Goal: Find specific page/section: Find specific page/section

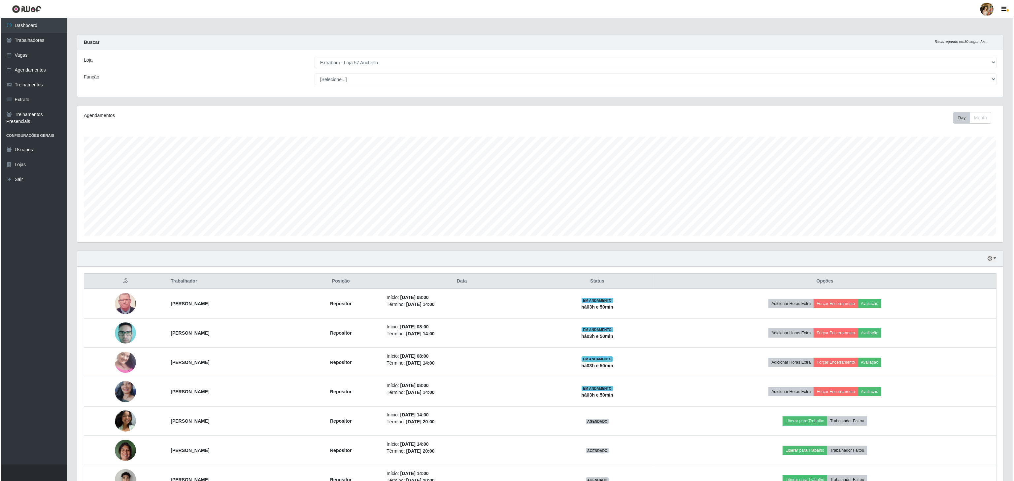
scroll to position [137, 925]
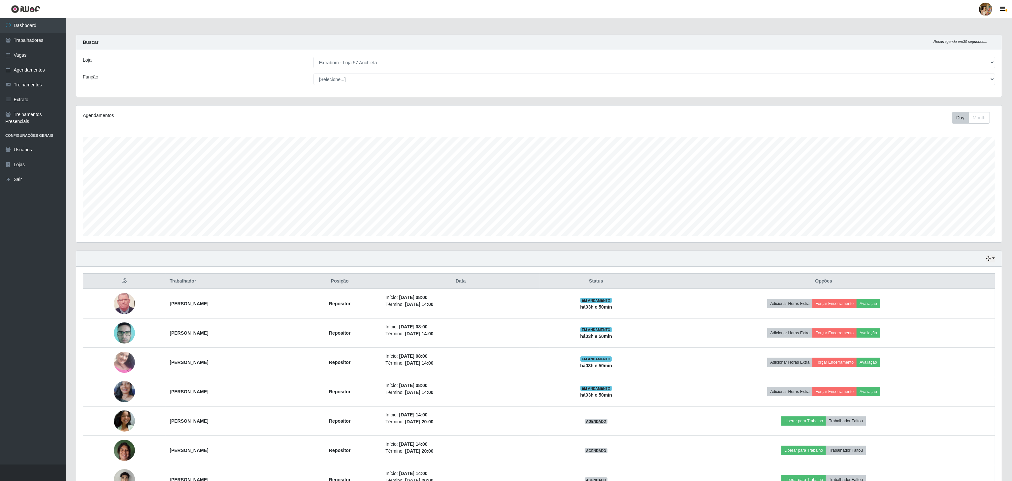
click at [339, 64] on select "[Selecione...] Atacado Vem - [GEOGRAPHIC_DATA] 30 Laranjeiras Velha Atacado Vem…" at bounding box center [654, 63] width 682 height 12
click at [314, 57] on select "[Selecione...] Atacado Vem - [GEOGRAPHIC_DATA] 30 Laranjeiras Velha Atacado Vem…" at bounding box center [654, 63] width 682 height 12
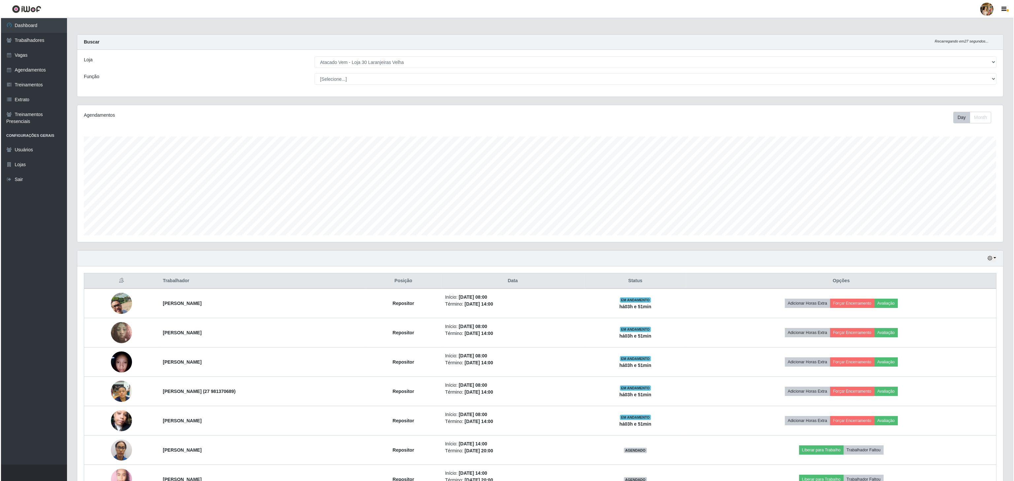
scroll to position [0, 0]
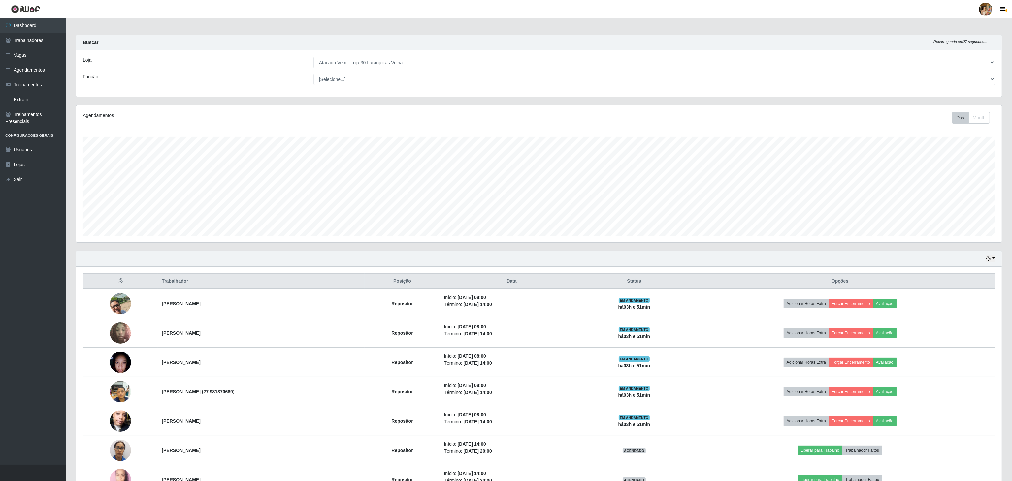
click at [392, 49] on div "Buscar Recarregando em 27 segundos..." at bounding box center [539, 42] width 926 height 15
drag, startPoint x: 392, startPoint y: 60, endPoint x: 393, endPoint y: 63, distance: 3.4
click at [392, 60] on select "[Selecione...] Atacado Vem - [GEOGRAPHIC_DATA] 30 Laranjeiras Velha Atacado Vem…" at bounding box center [654, 63] width 682 height 12
click at [314, 57] on select "[Selecione...] Atacado Vem - [GEOGRAPHIC_DATA] 30 Laranjeiras Velha Atacado Vem…" at bounding box center [654, 63] width 682 height 12
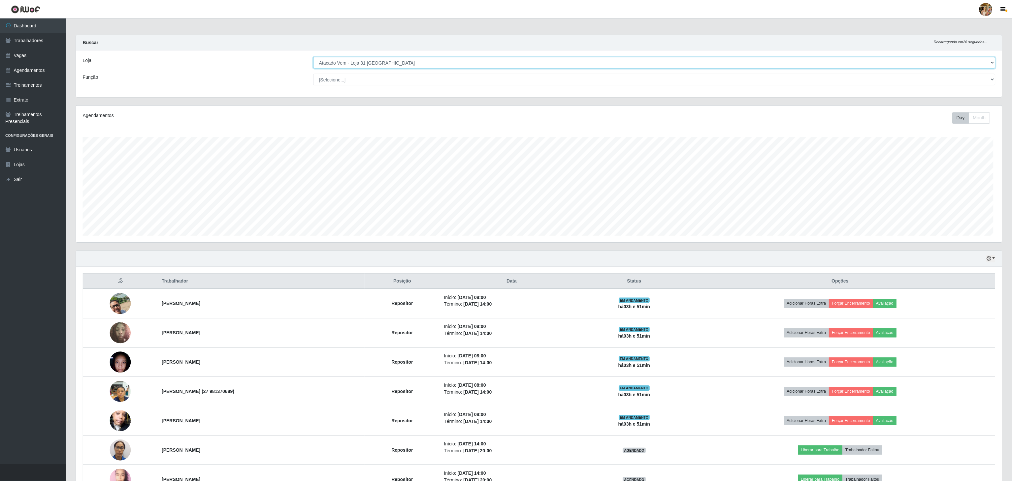
scroll to position [137, 926]
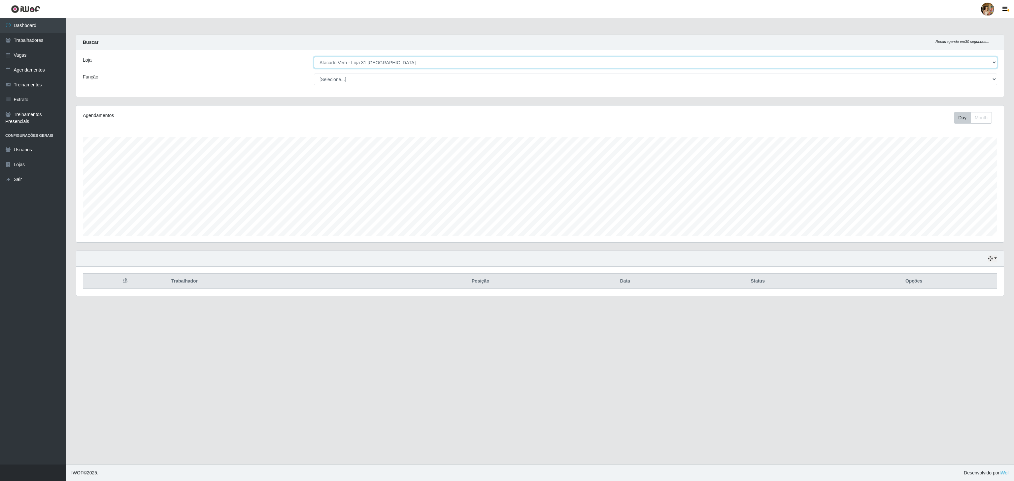
click at [386, 62] on select "[Selecione...] Atacado Vem - [GEOGRAPHIC_DATA] 30 Laranjeiras Velha Atacado Vem…" at bounding box center [655, 63] width 683 height 12
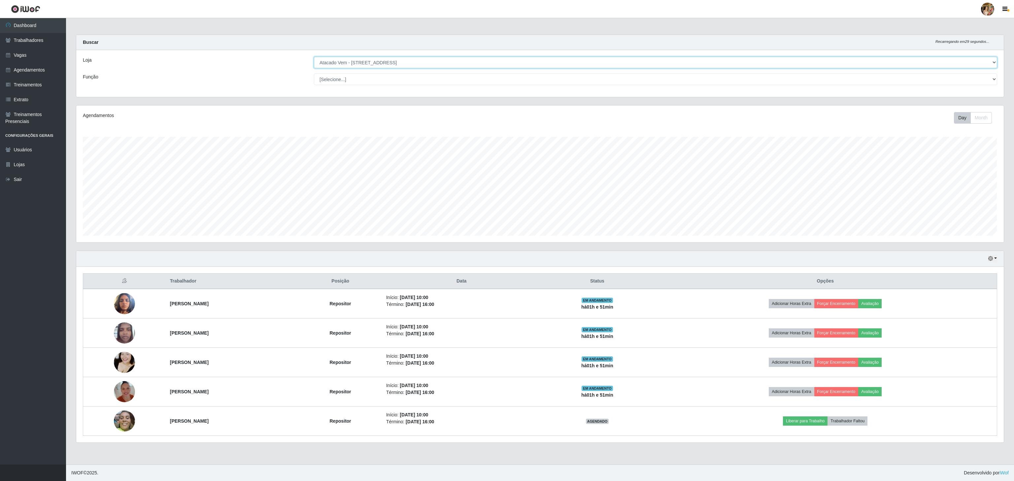
click at [314, 57] on select "[Selecione...] Atacado Vem - [GEOGRAPHIC_DATA] 30 Laranjeiras Velha Atacado Vem…" at bounding box center [655, 63] width 683 height 12
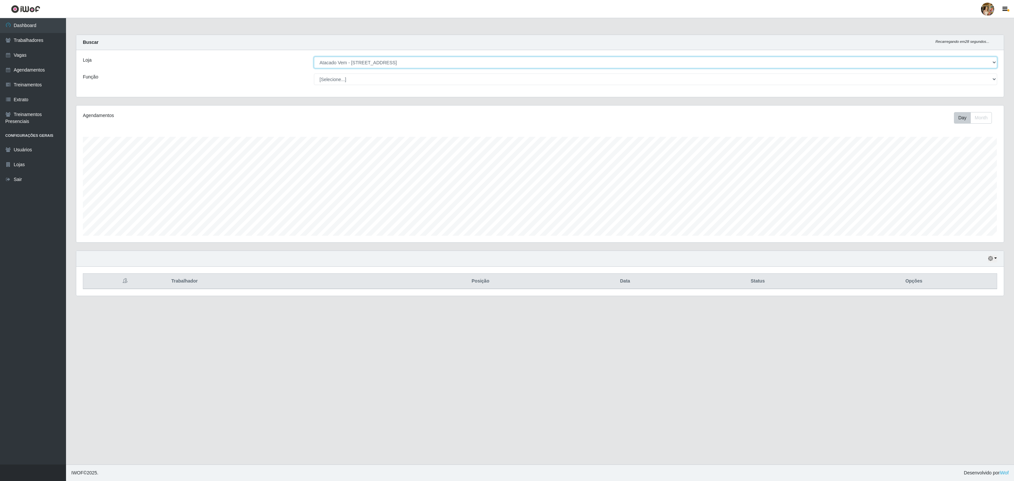
click at [394, 65] on select "[Selecione...] Atacado Vem - [GEOGRAPHIC_DATA] 30 Laranjeiras Velha Atacado Vem…" at bounding box center [655, 63] width 683 height 12
click at [314, 57] on select "[Selecione...] Atacado Vem - [GEOGRAPHIC_DATA] 30 Laranjeiras Velha Atacado Vem…" at bounding box center [655, 63] width 683 height 12
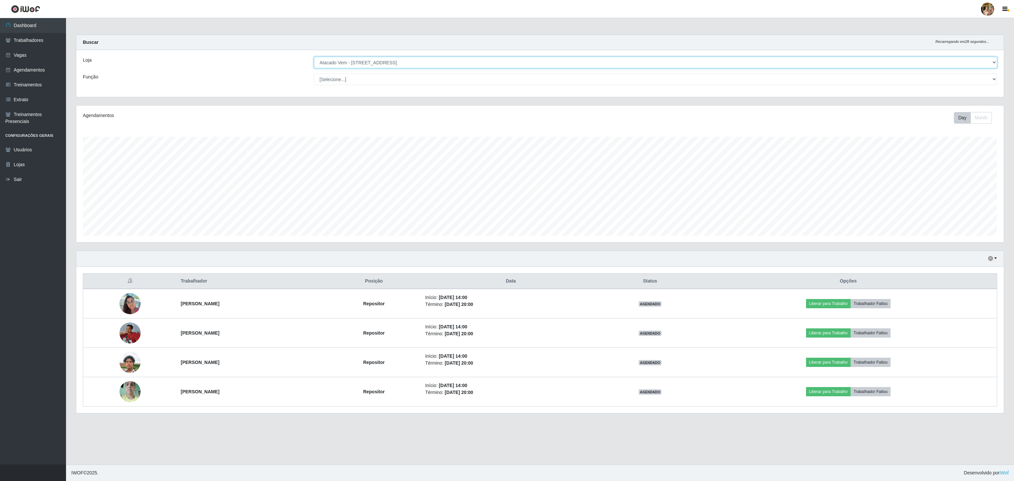
click at [359, 64] on select "[Selecione...] Atacado Vem - [GEOGRAPHIC_DATA] 30 Laranjeiras Velha Atacado Vem…" at bounding box center [655, 63] width 683 height 12
click at [314, 57] on select "[Selecione...] Atacado Vem - [GEOGRAPHIC_DATA] 30 Laranjeiras Velha Atacado Vem…" at bounding box center [655, 63] width 683 height 12
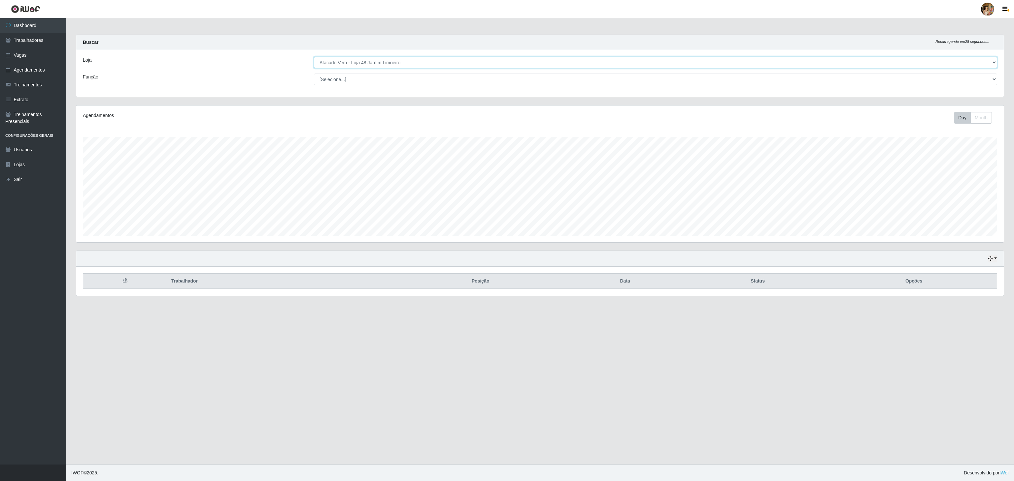
click at [378, 68] on select "[Selecione...] Atacado Vem - [GEOGRAPHIC_DATA] 30 Laranjeiras Velha Atacado Vem…" at bounding box center [655, 63] width 683 height 12
click at [314, 57] on select "[Selecione...] Atacado Vem - [GEOGRAPHIC_DATA] 30 Laranjeiras Velha Atacado Vem…" at bounding box center [655, 63] width 683 height 12
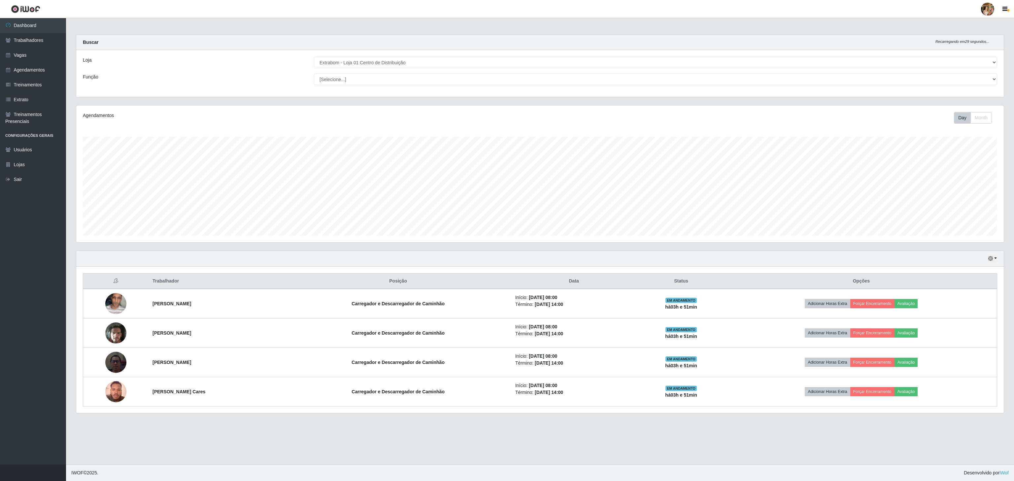
click at [374, 54] on div "Loja [Selecione...] Atacado Vem - [GEOGRAPHIC_DATA] 30 Laranjeiras Velha Atacad…" at bounding box center [539, 73] width 927 height 47
click at [373, 61] on select "[Selecione...] Atacado Vem - [GEOGRAPHIC_DATA] 30 Laranjeiras Velha Atacado Vem…" at bounding box center [655, 63] width 683 height 12
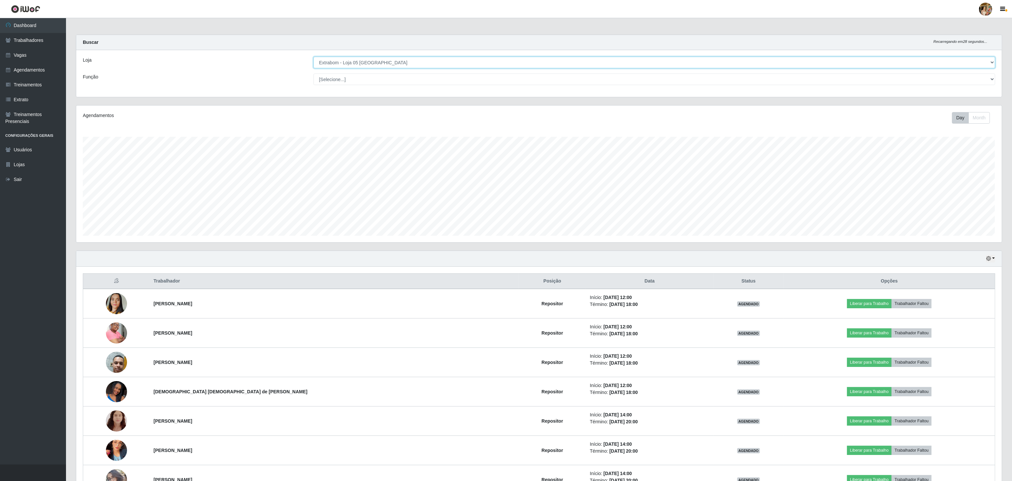
click at [314, 57] on select "[Selecione...] Atacado Vem - [GEOGRAPHIC_DATA] 30 Laranjeiras Velha Atacado Vem…" at bounding box center [654, 63] width 682 height 12
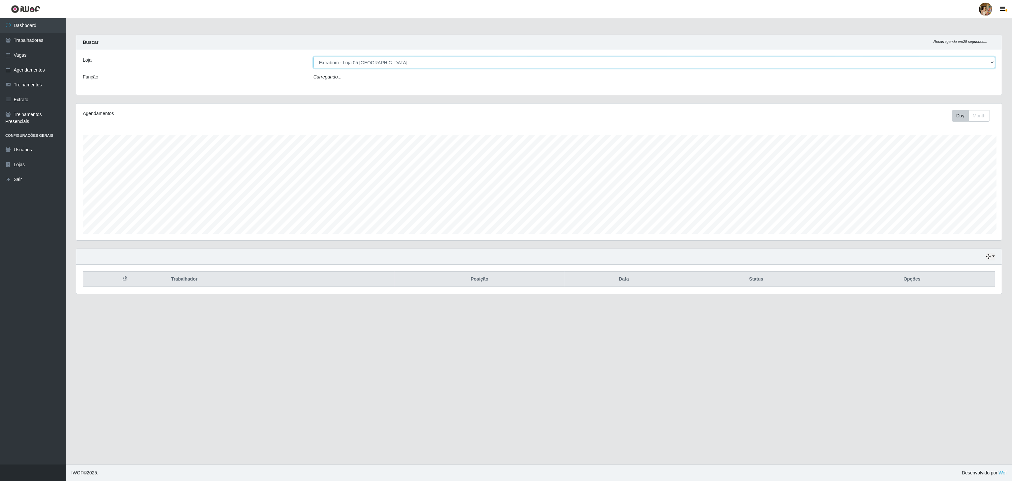
scroll to position [137, 926]
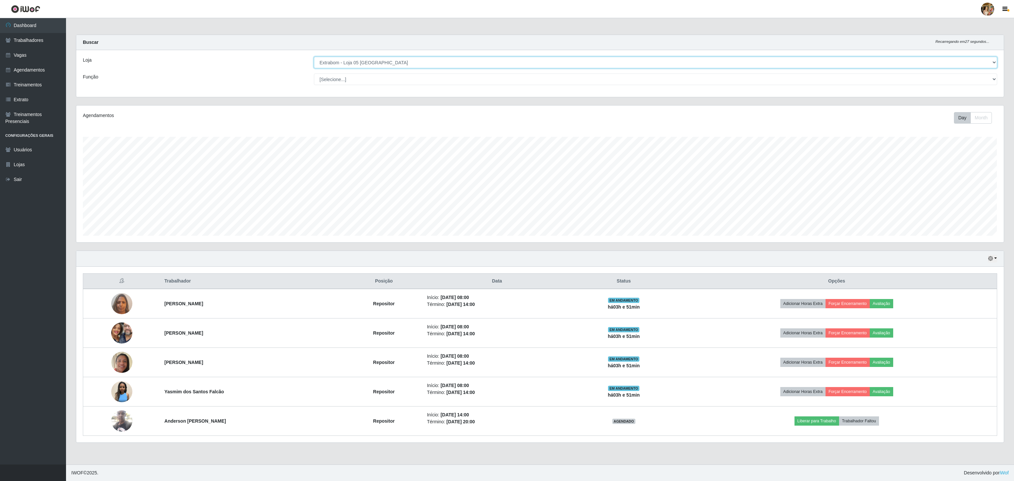
click at [357, 64] on select "[Selecione...] Atacado Vem - [GEOGRAPHIC_DATA] 30 Laranjeiras Velha Atacado Vem…" at bounding box center [655, 63] width 683 height 12
click at [314, 57] on select "[Selecione...] Atacado Vem - [GEOGRAPHIC_DATA] 30 Laranjeiras Velha Atacado Vem…" at bounding box center [655, 63] width 683 height 12
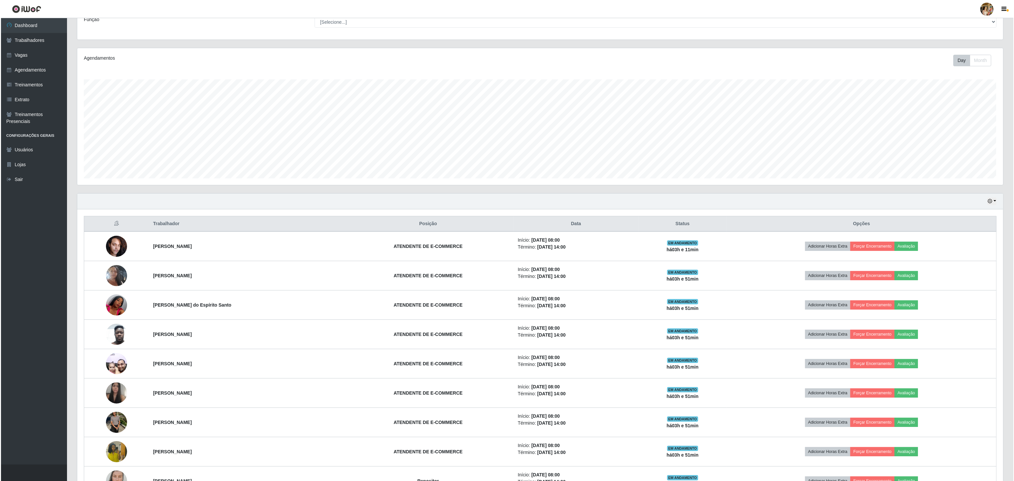
scroll to position [0, 0]
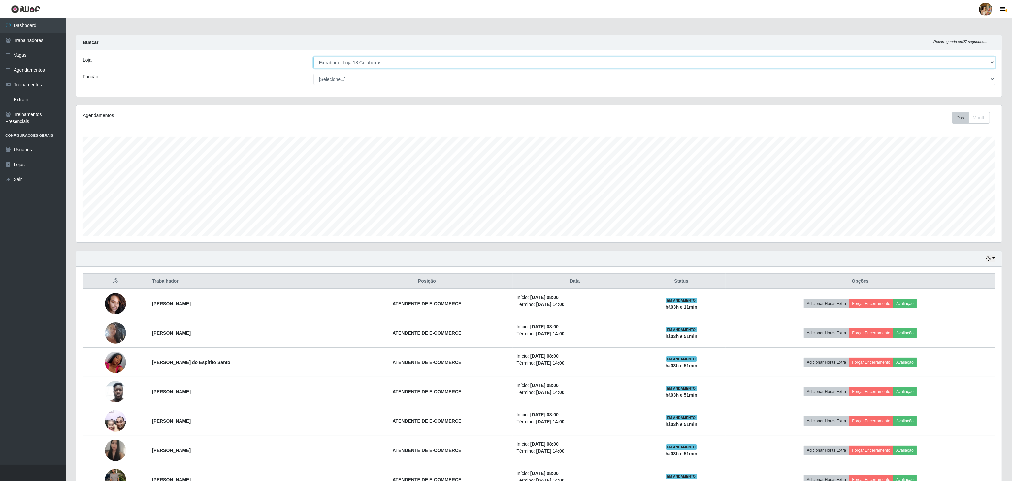
click at [365, 64] on select "[Selecione...] Atacado Vem - [GEOGRAPHIC_DATA] 30 Laranjeiras Velha Atacado Vem…" at bounding box center [654, 63] width 682 height 12
click at [314, 57] on select "[Selecione...] Atacado Vem - [GEOGRAPHIC_DATA] 30 Laranjeiras Velha Atacado Vem…" at bounding box center [654, 63] width 682 height 12
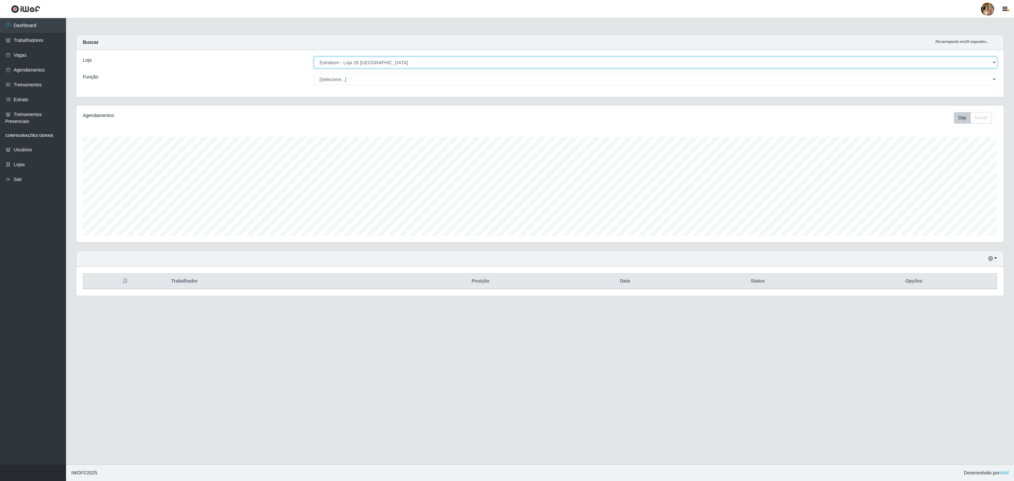
click at [379, 57] on select "[Selecione...] Atacado Vem - [GEOGRAPHIC_DATA] 30 Laranjeiras Velha Atacado Vem…" at bounding box center [655, 63] width 683 height 12
select select "470"
click at [314, 57] on select "[Selecione...] Atacado Vem - [GEOGRAPHIC_DATA] 30 Laranjeiras Velha Atacado Vem…" at bounding box center [655, 63] width 683 height 12
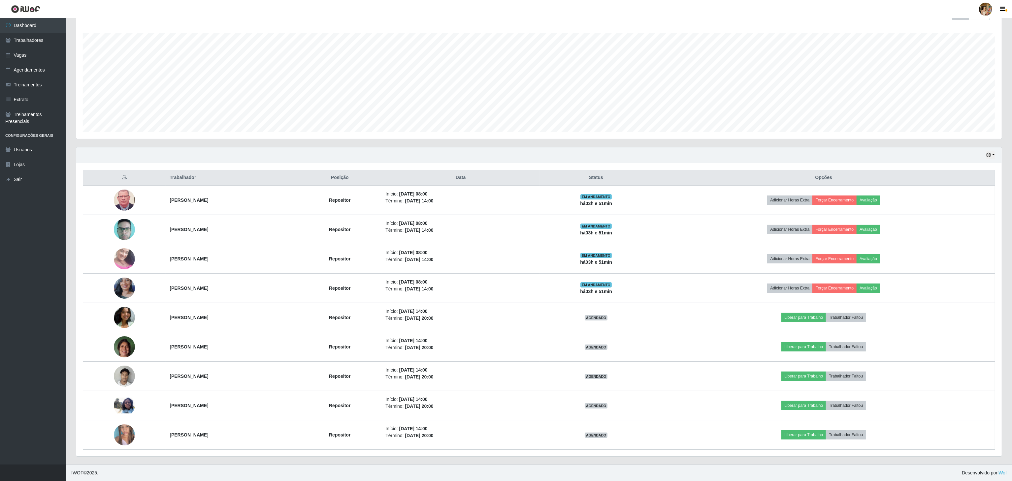
scroll to position [42, 0]
